Goal: Task Accomplishment & Management: Complete application form

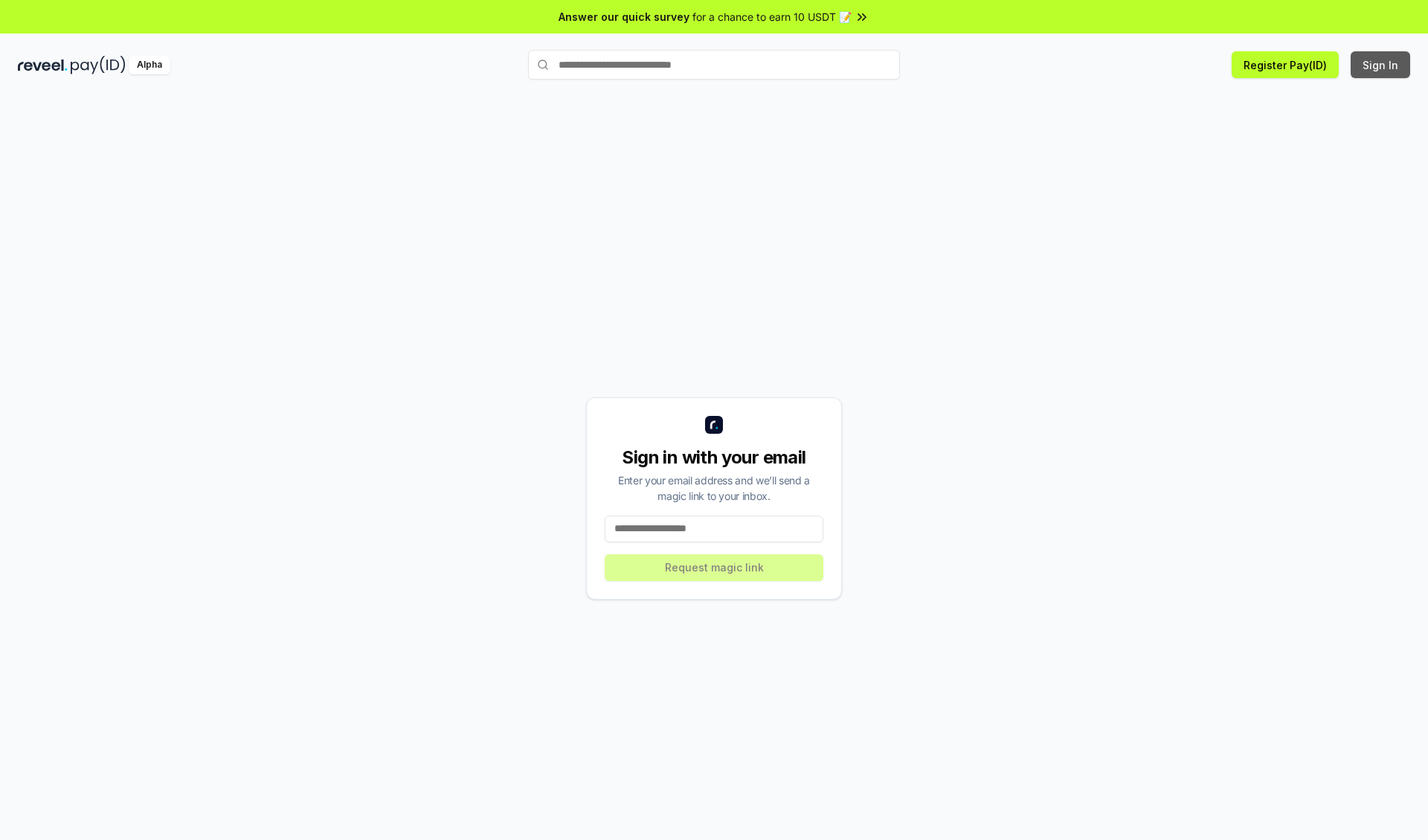
click at [1381, 65] on button "Sign In" at bounding box center [1380, 65] width 59 height 27
type input "**********"
click at [714, 567] on button "Request magic link" at bounding box center [714, 567] width 218 height 27
